Goal: Check status: Check status

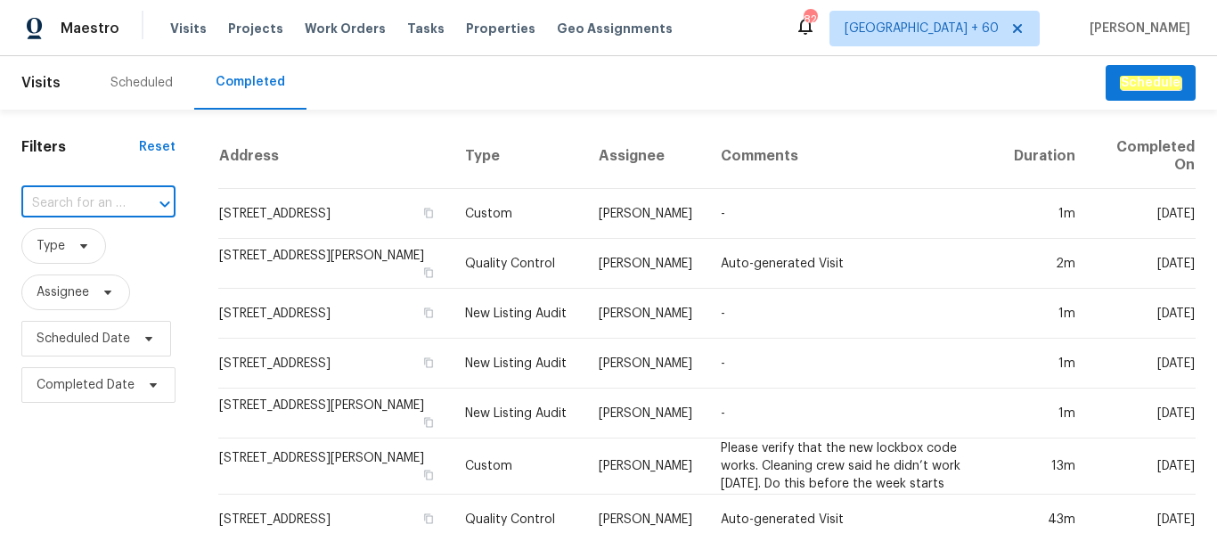
type input "[STREET_ADDRESS][PERSON_NAME][PERSON_NAME]"
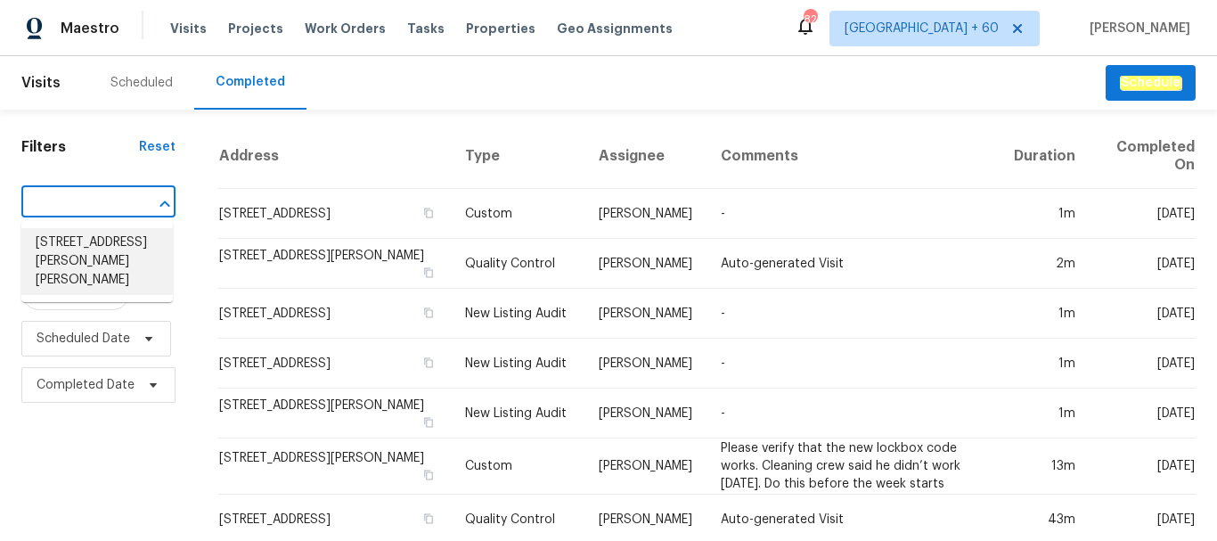
click at [89, 241] on li "[STREET_ADDRESS][PERSON_NAME][PERSON_NAME]" at bounding box center [96, 261] width 151 height 67
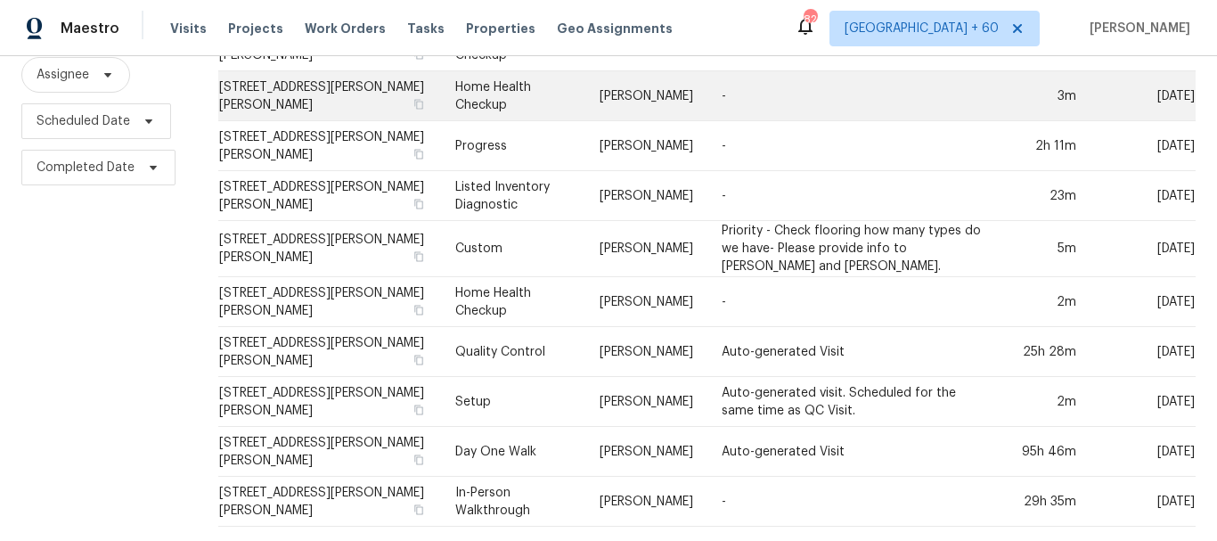
scroll to position [231, 0]
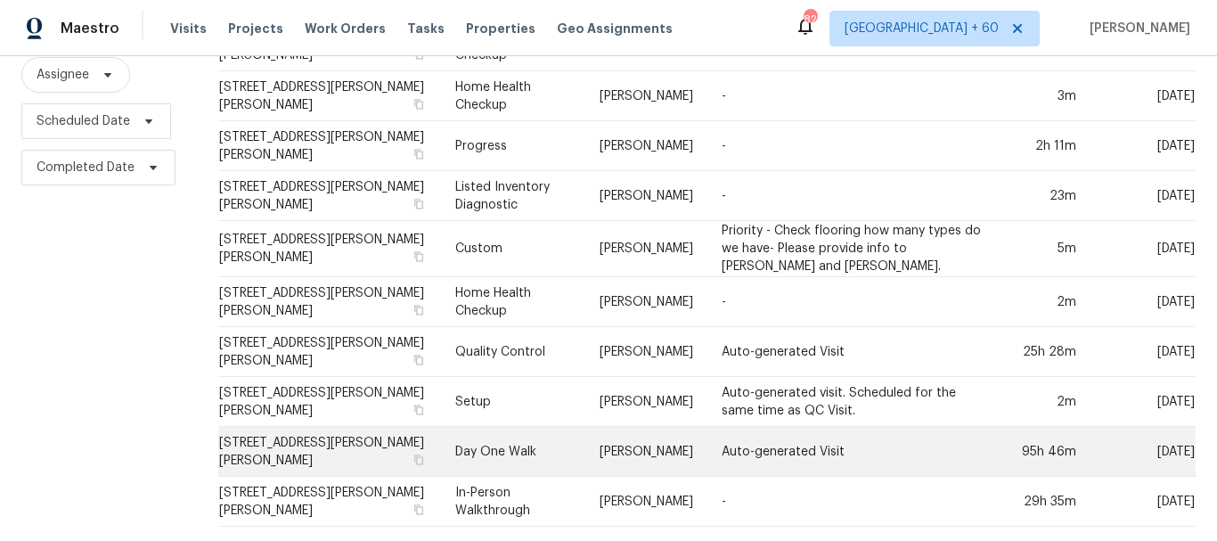
click at [521, 430] on td "Day One Walk" at bounding box center [513, 452] width 144 height 50
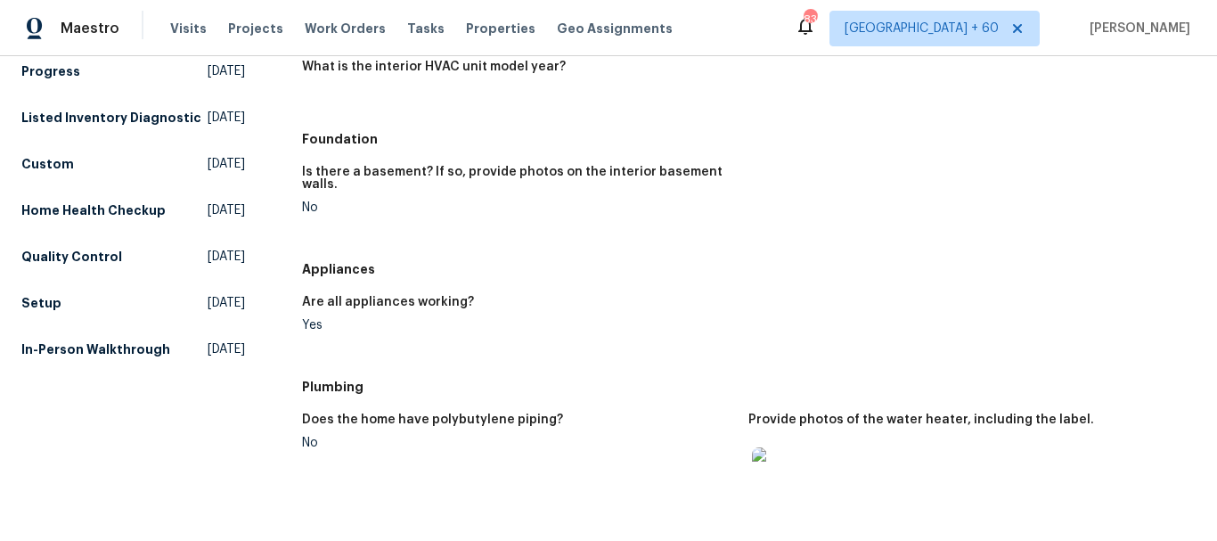
scroll to position [372, 0]
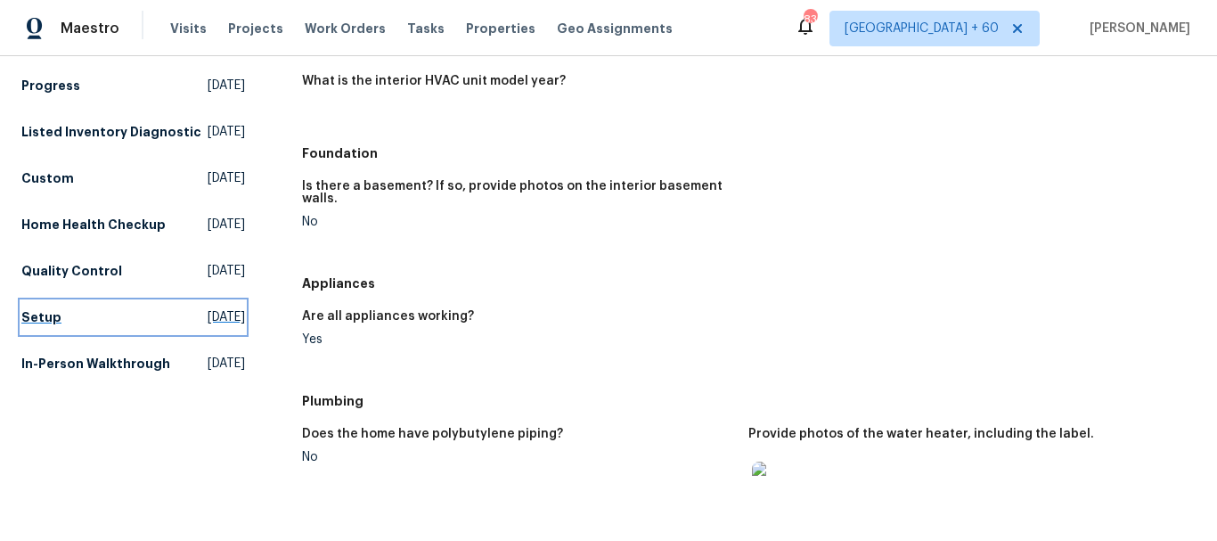
click at [63, 333] on link "Setup [DATE]" at bounding box center [133, 317] width 224 height 32
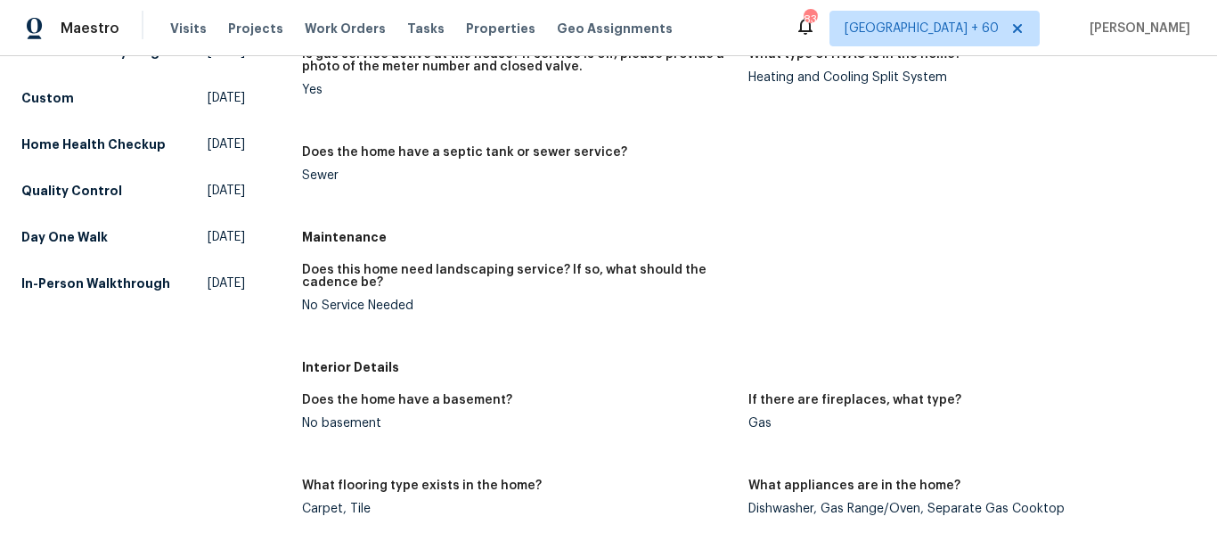
scroll to position [467, 0]
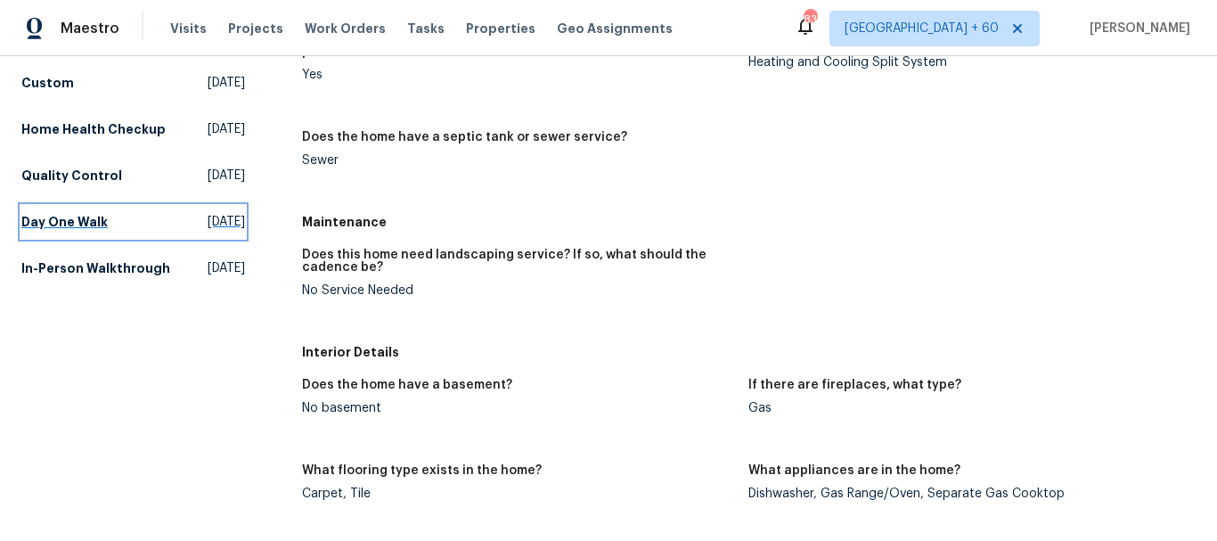
click at [208, 231] on span "Tue, Jan 28 2025" at bounding box center [226, 222] width 37 height 18
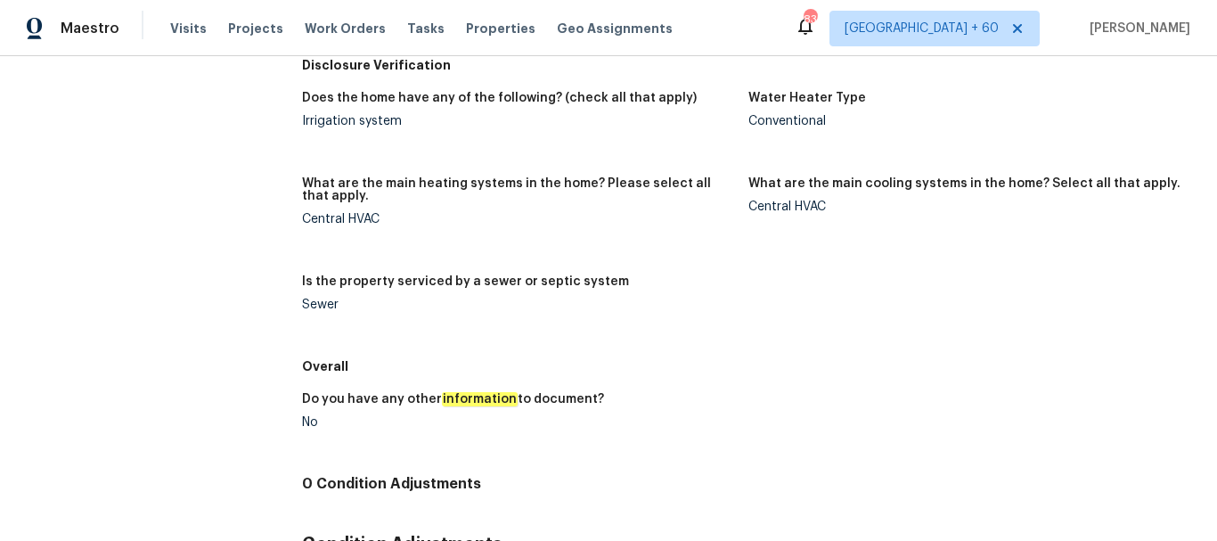
scroll to position [924, 0]
